Goal: Complete application form: Complete application form

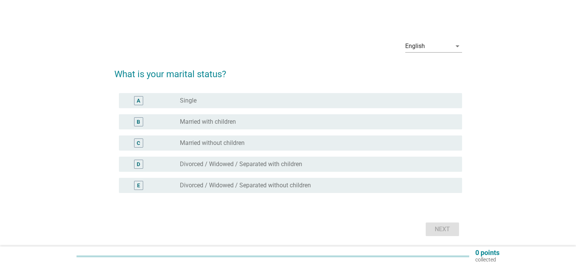
click at [138, 119] on div "B" at bounding box center [138, 122] width 3 height 8
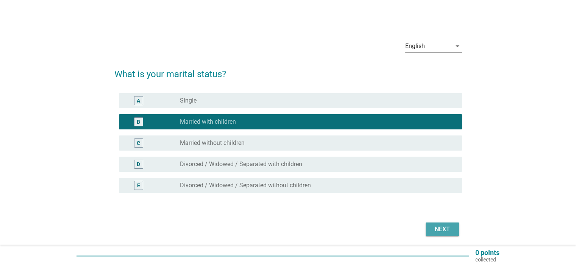
click at [439, 227] on div "Next" at bounding box center [442, 229] width 21 height 9
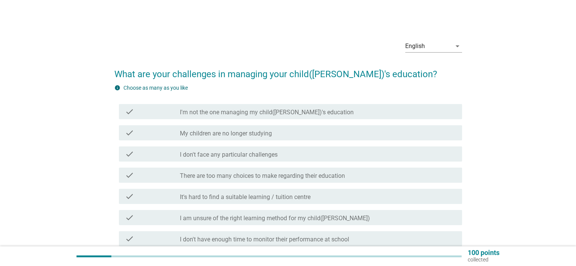
scroll to position [38, 0]
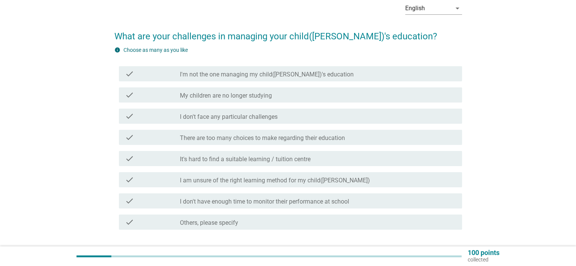
click at [306, 139] on label "There are too many choices to make regarding their education" at bounding box center [262, 138] width 165 height 8
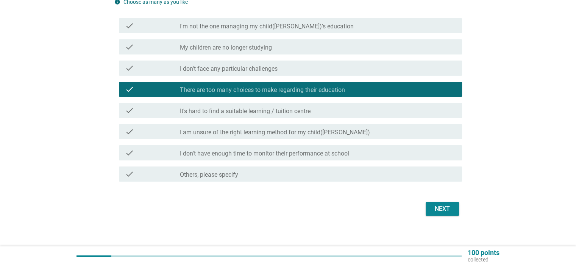
scroll to position [91, 0]
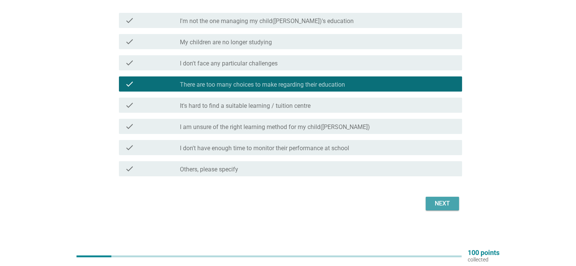
click at [440, 204] on div "Next" at bounding box center [442, 203] width 21 height 9
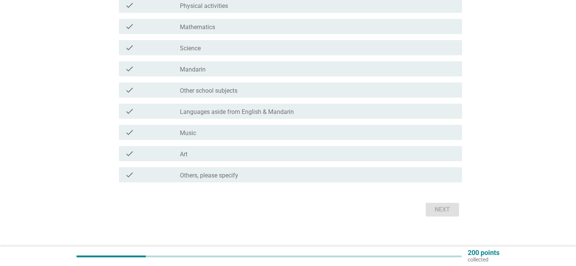
scroll to position [151, 0]
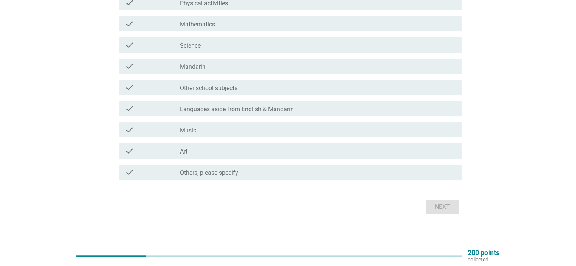
click at [295, 87] on div "check_box_outline_blank Other school subjects" at bounding box center [318, 87] width 276 height 9
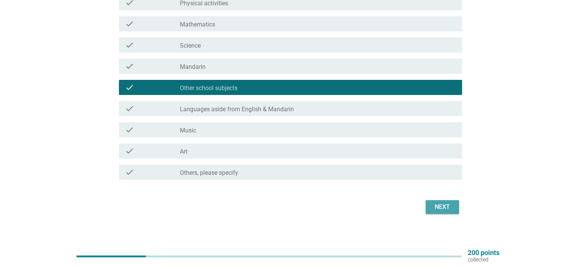
click at [445, 207] on div "Next" at bounding box center [442, 207] width 21 height 9
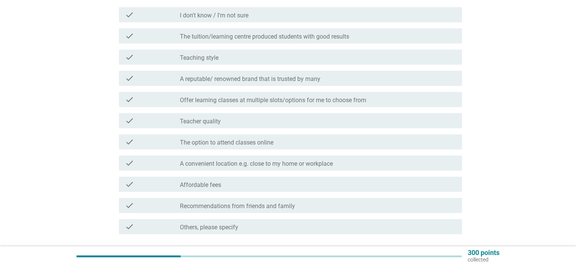
scroll to position [114, 0]
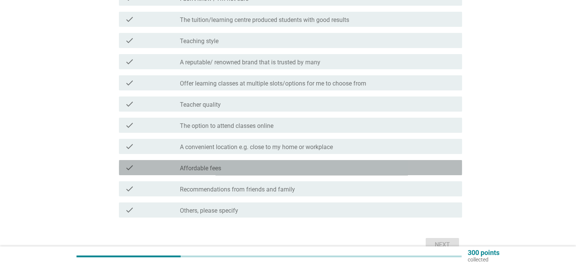
click at [340, 168] on div "check_box_outline_blank Affordable fees" at bounding box center [318, 167] width 276 height 9
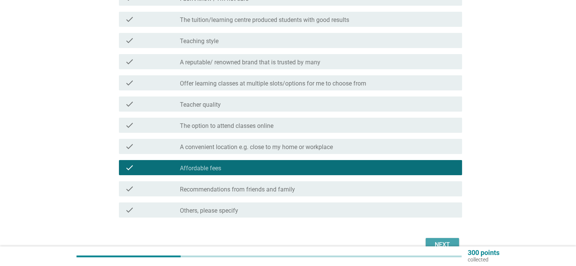
click at [441, 241] on div "Next" at bounding box center [442, 244] width 21 height 9
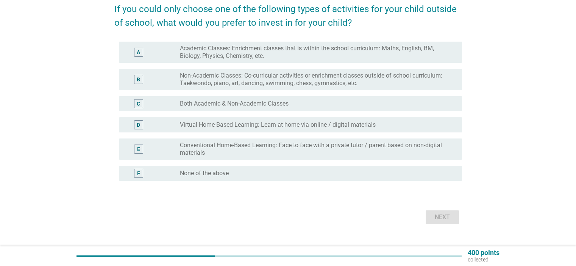
scroll to position [76, 0]
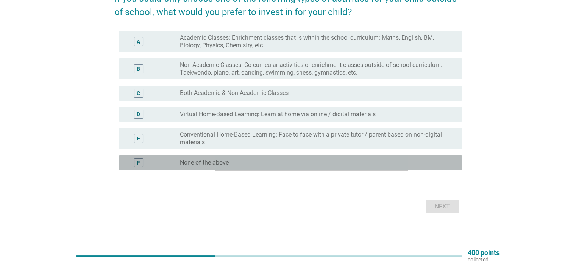
click at [367, 163] on div "radio_button_unchecked None of the above" at bounding box center [315, 163] width 270 height 8
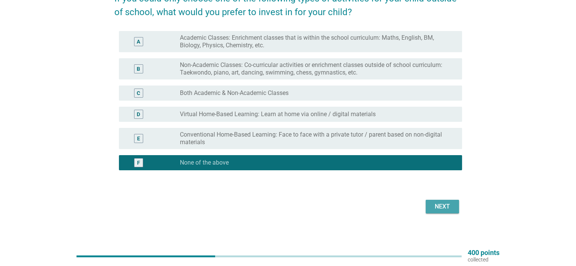
click at [438, 206] on div "Next" at bounding box center [442, 206] width 21 height 9
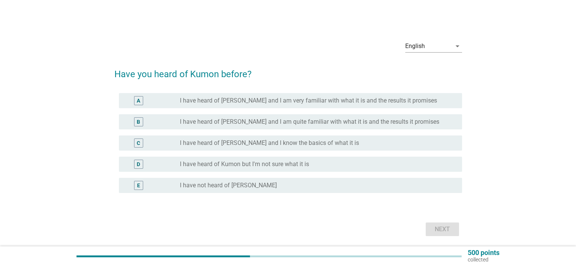
click at [391, 125] on label "I have heard of [PERSON_NAME] and I am quite familiar with what it is and the r…" at bounding box center [309, 122] width 259 height 8
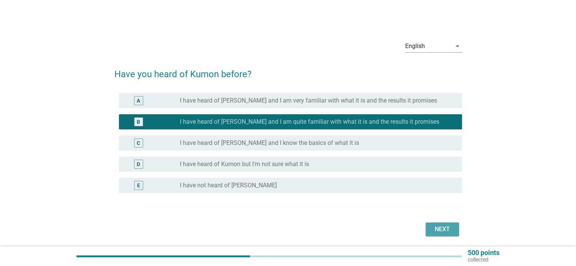
click at [443, 231] on div "Next" at bounding box center [442, 229] width 21 height 9
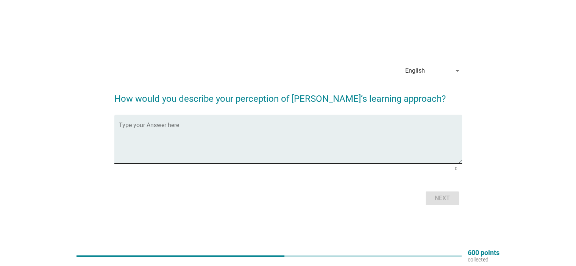
click at [321, 140] on textarea "Type your Answer here" at bounding box center [290, 144] width 343 height 40
type textarea "Useful programme"
click at [449, 200] on div "Next" at bounding box center [442, 198] width 21 height 9
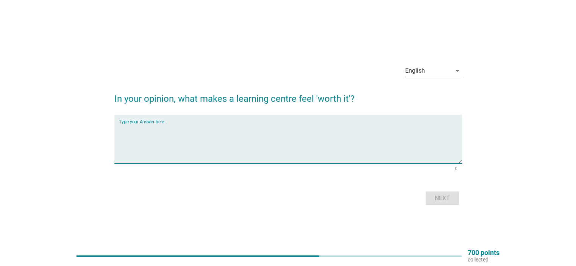
click at [409, 145] on textarea "Type your Answer here" at bounding box center [290, 144] width 343 height 40
type textarea "worth for value"
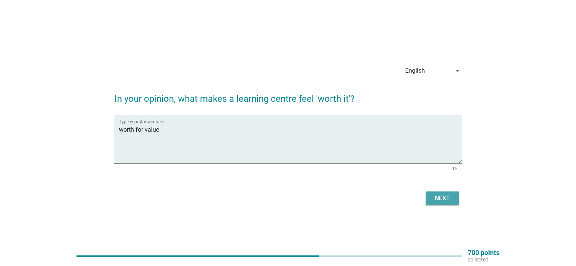
click at [440, 202] on div "Next" at bounding box center [442, 198] width 21 height 9
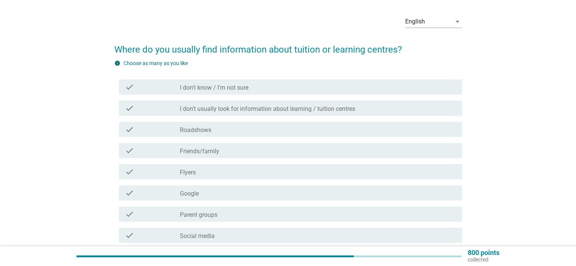
scroll to position [38, 0]
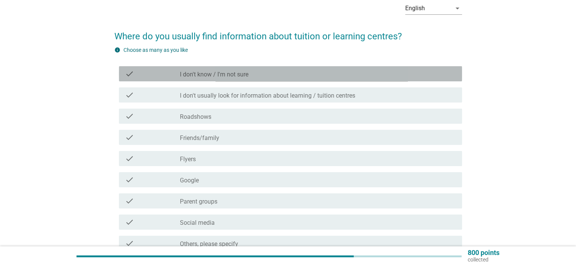
click at [335, 74] on div "check_box_outline_blank I don't know / I'm not sure" at bounding box center [318, 73] width 276 height 9
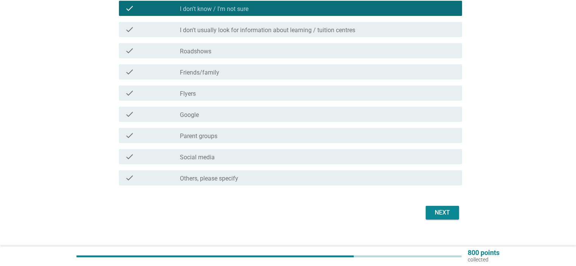
scroll to position [112, 0]
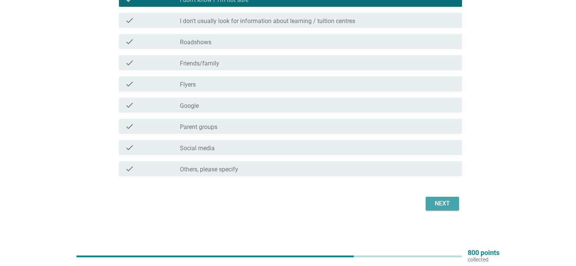
click at [453, 204] on button "Next" at bounding box center [442, 204] width 33 height 14
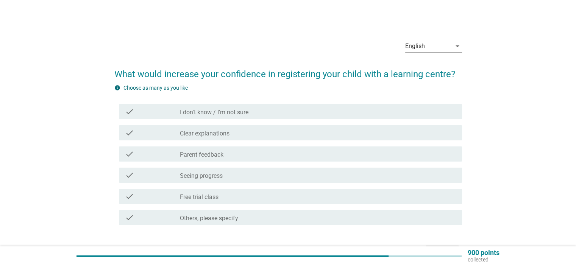
click at [233, 180] on div "check check_box_outline_blank Seeing progress" at bounding box center [290, 175] width 343 height 15
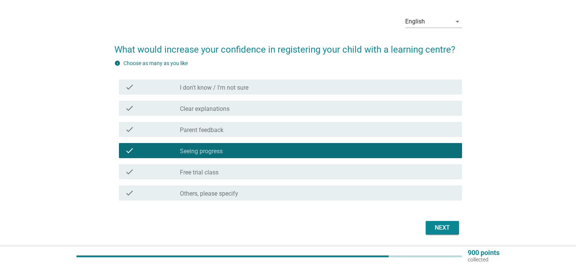
scroll to position [38, 0]
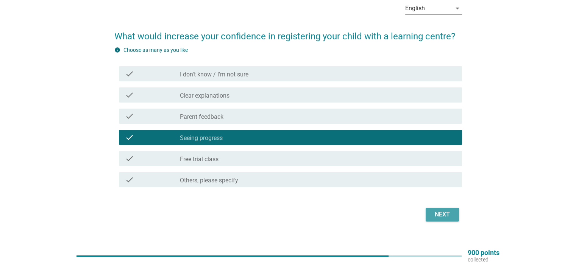
click at [443, 218] on div "Next" at bounding box center [442, 214] width 21 height 9
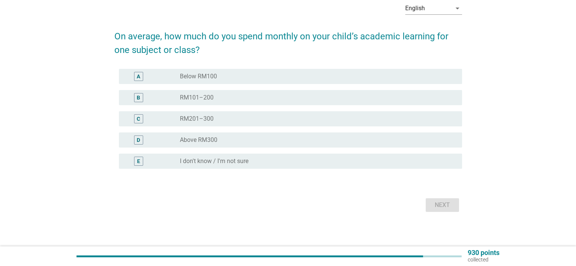
scroll to position [0, 0]
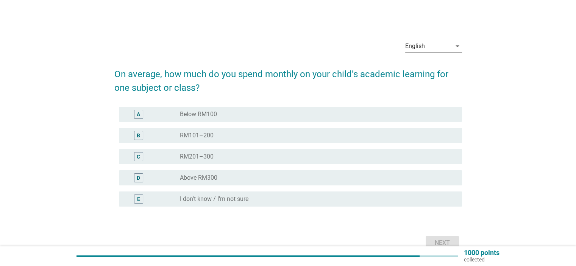
click at [321, 181] on div "radio_button_unchecked Above RM300" at bounding box center [315, 178] width 270 height 8
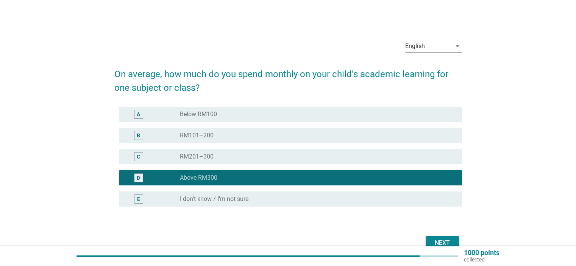
click at [309, 137] on div "radio_button_unchecked RM101–200" at bounding box center [315, 136] width 270 height 8
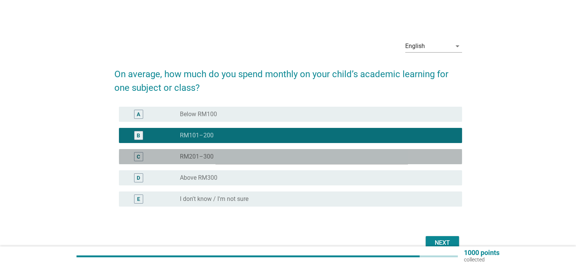
click at [310, 151] on div "C radio_button_unchecked RM201–300" at bounding box center [290, 156] width 343 height 15
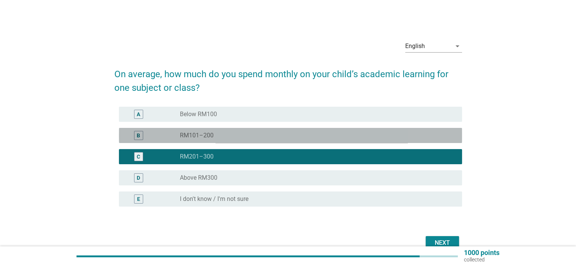
click at [355, 131] on div "radio_button_unchecked RM101–200" at bounding box center [318, 135] width 276 height 9
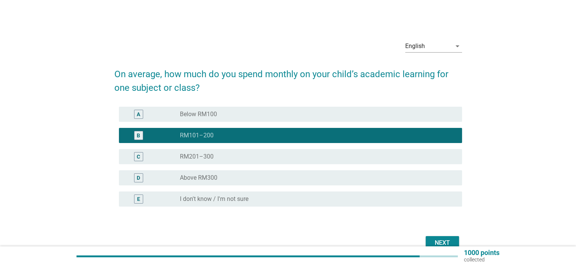
click at [444, 241] on div "Next" at bounding box center [442, 243] width 21 height 9
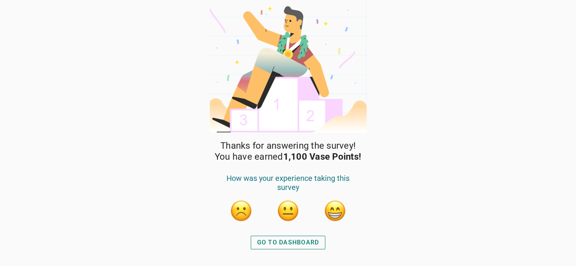
click at [295, 243] on div "GO TO DASHBOARD" at bounding box center [288, 242] width 62 height 9
